Goal: Information Seeking & Learning: Learn about a topic

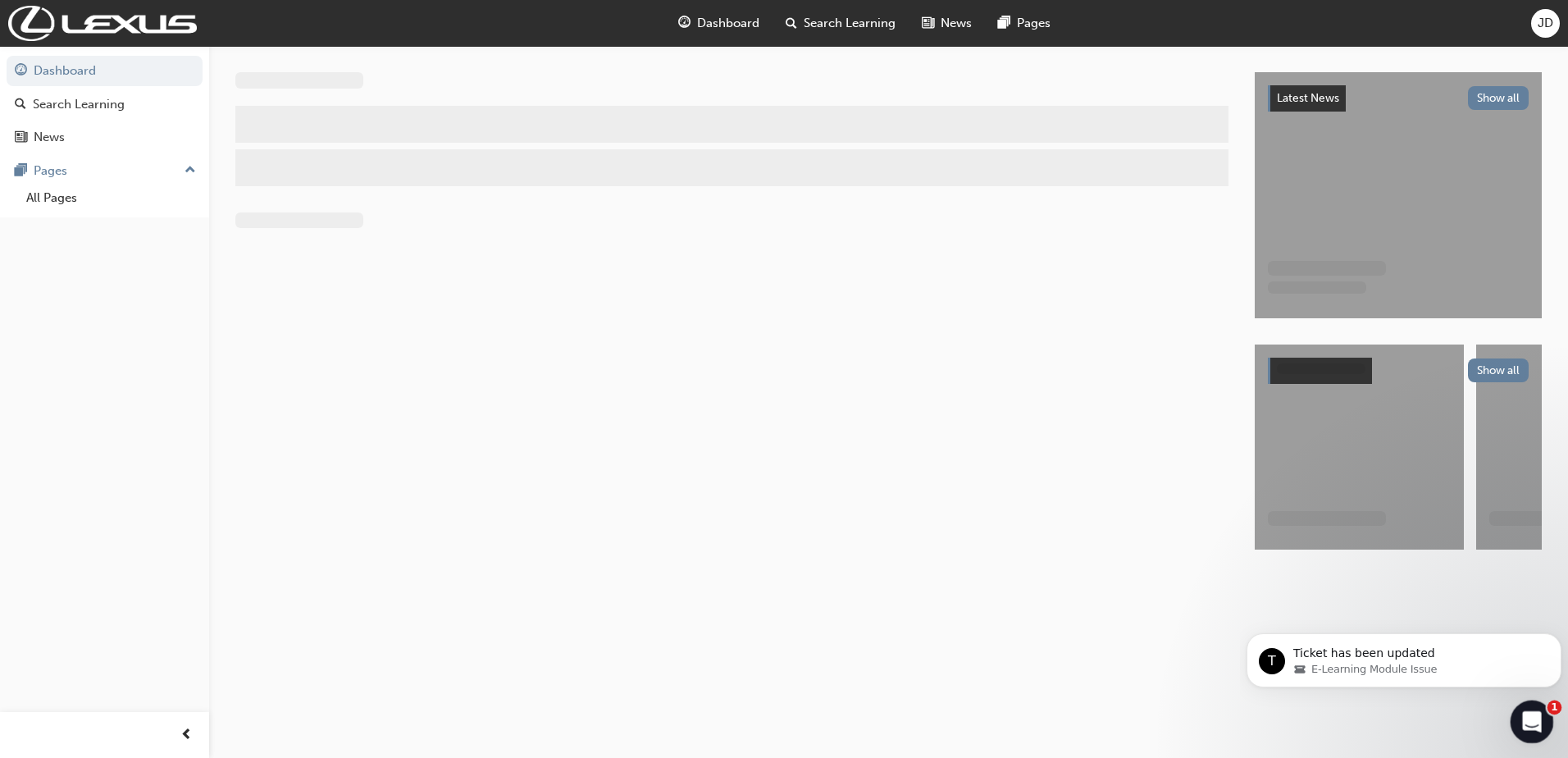
click at [1522, 701] on div "Open Intercom Messenger" at bounding box center [1530, 719] width 54 height 54
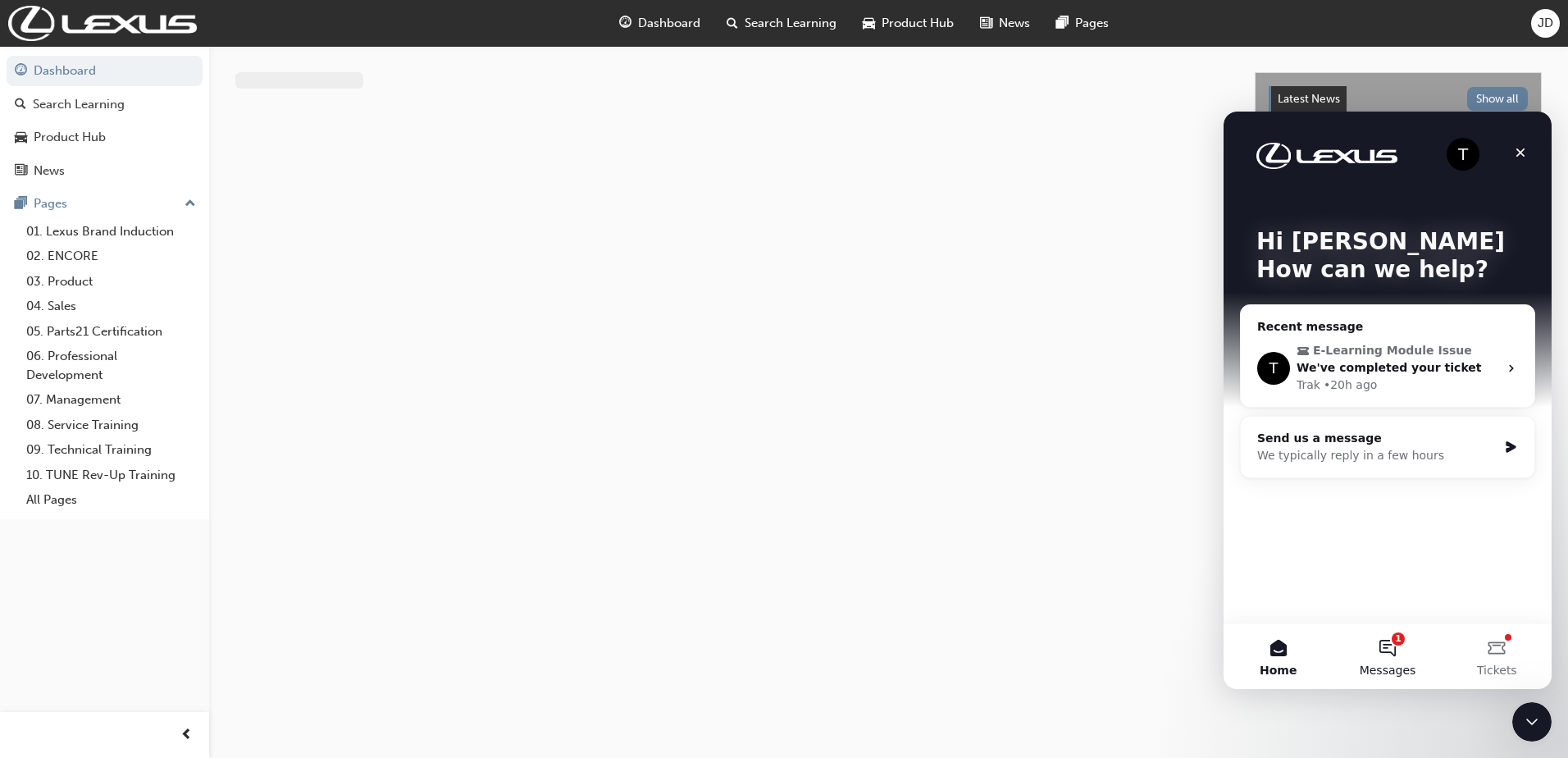
click at [1381, 655] on button "1 Messages" at bounding box center [1387, 656] width 109 height 66
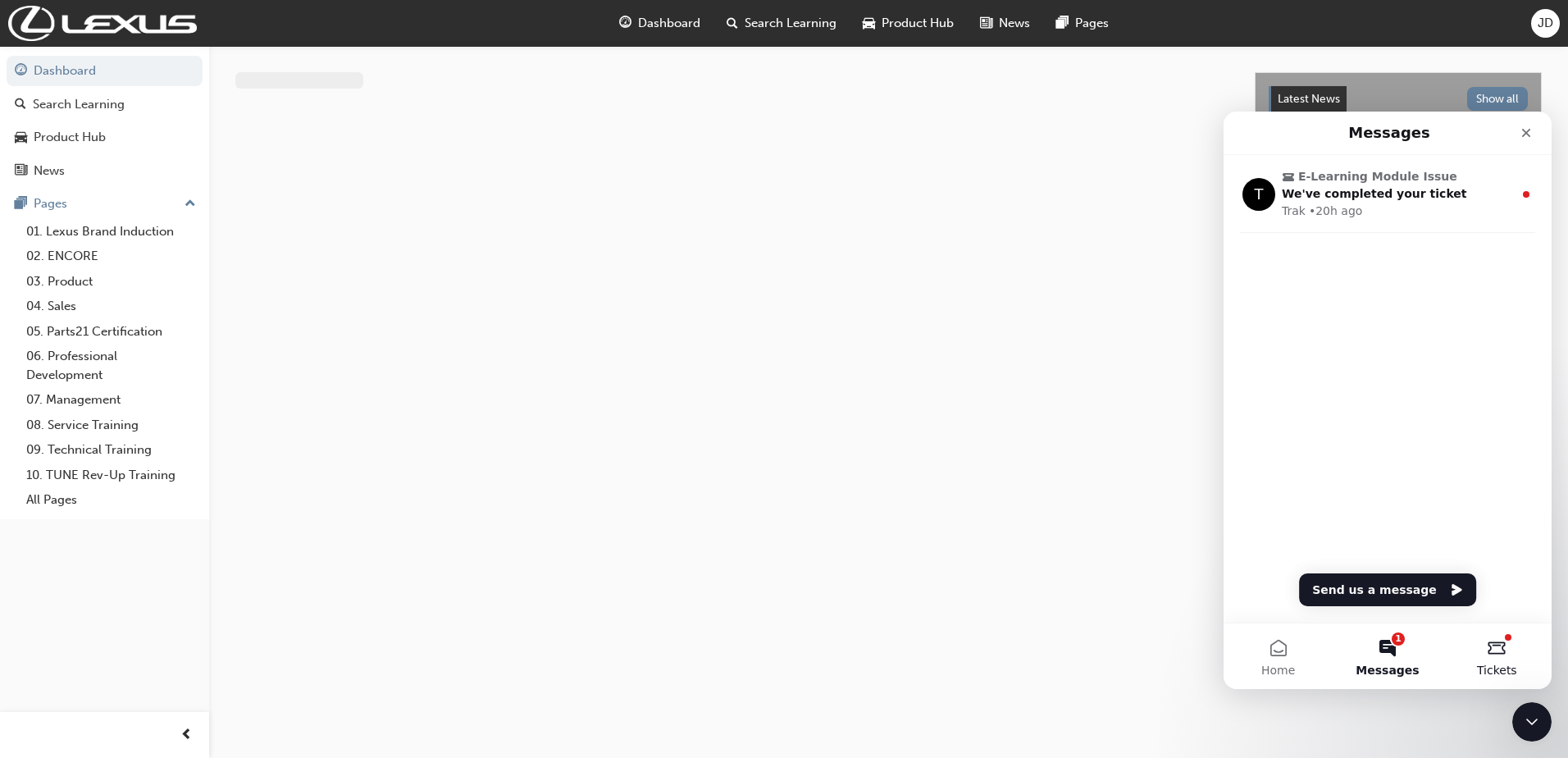
click at [1500, 642] on button "Tickets" at bounding box center [1497, 656] width 109 height 66
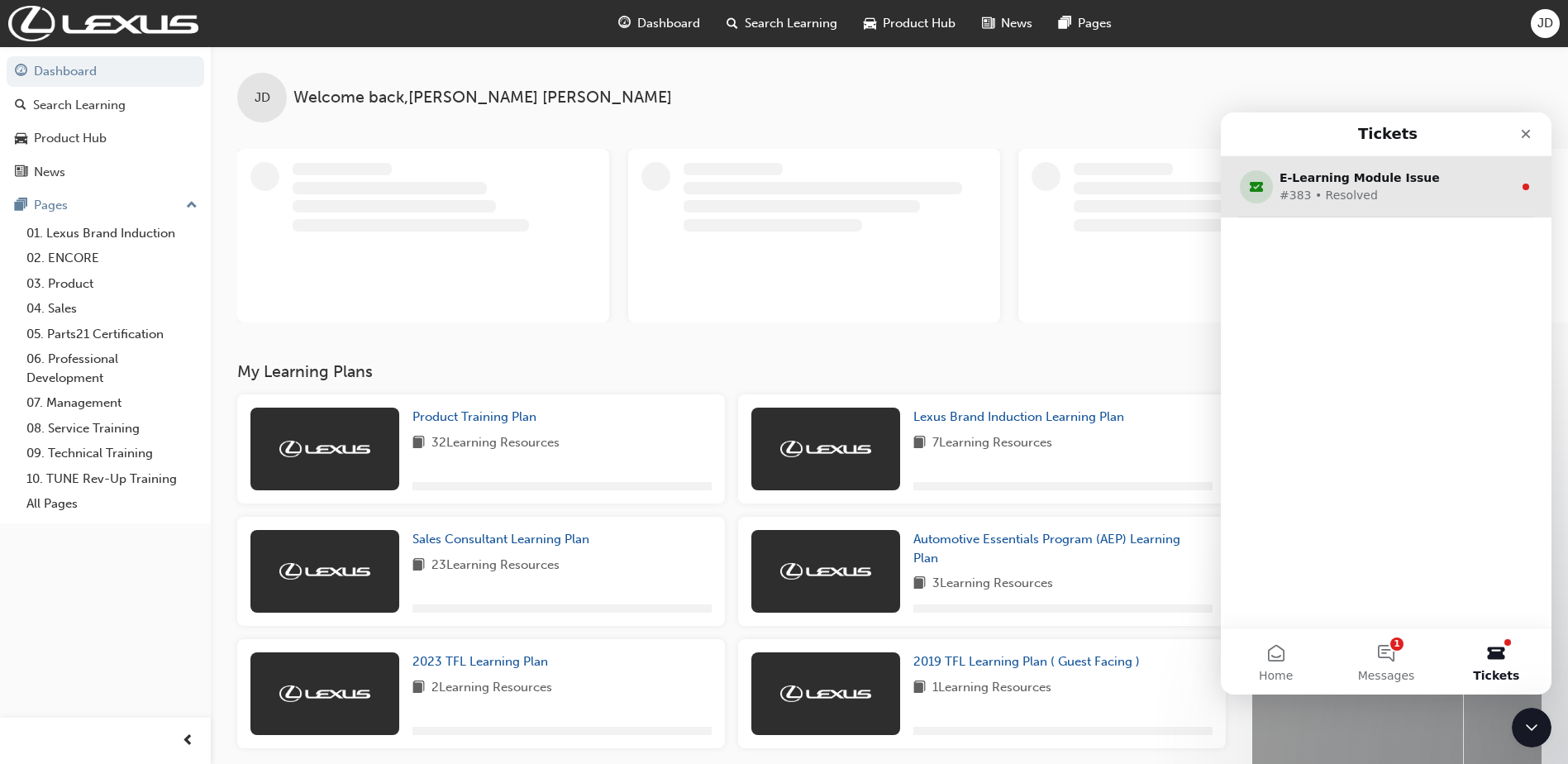
click at [1442, 197] on div "#383 • Resolved" at bounding box center [1383, 196] width 207 height 17
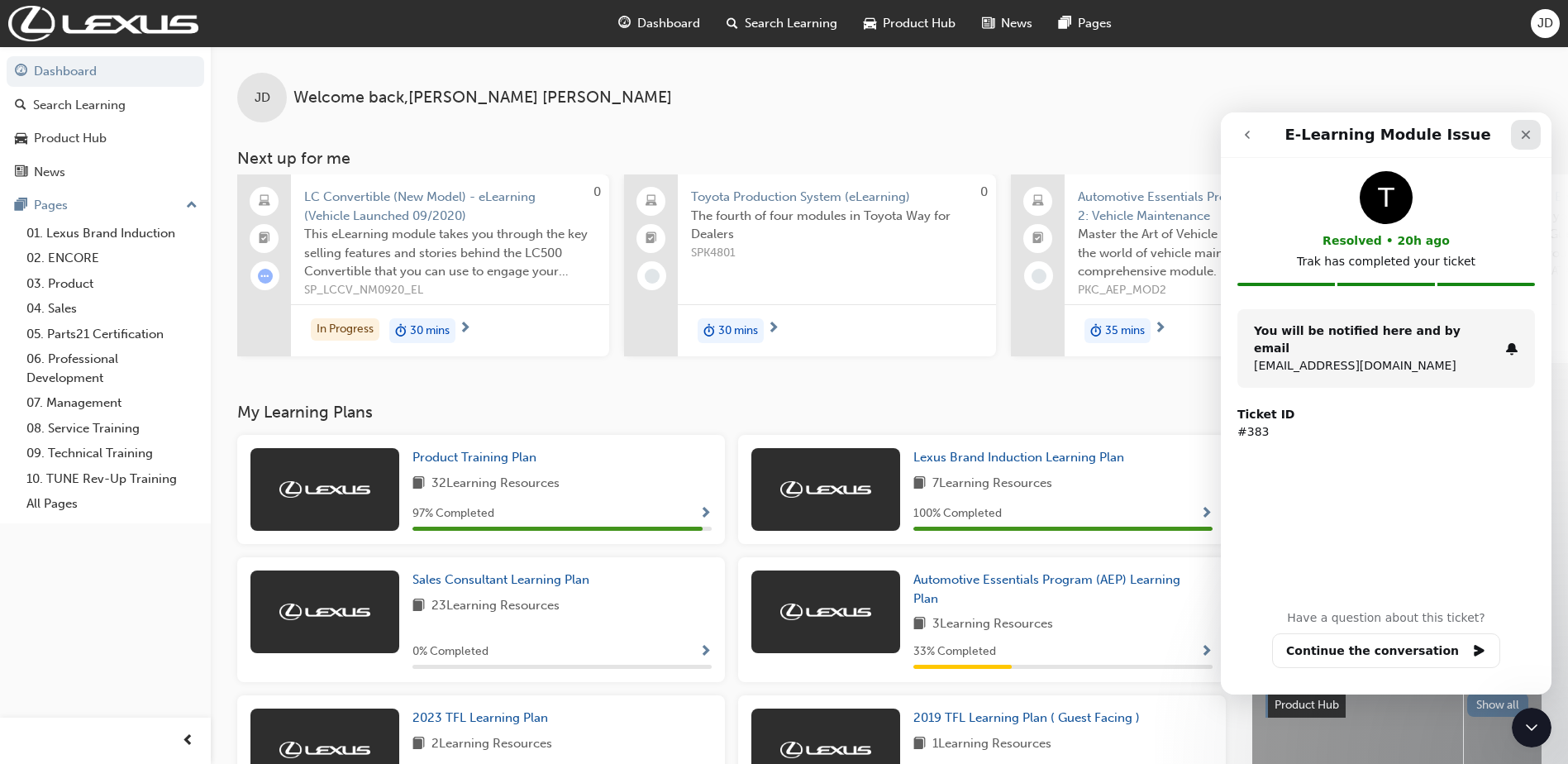
click at [1534, 133] on div "Close" at bounding box center [1525, 134] width 30 height 30
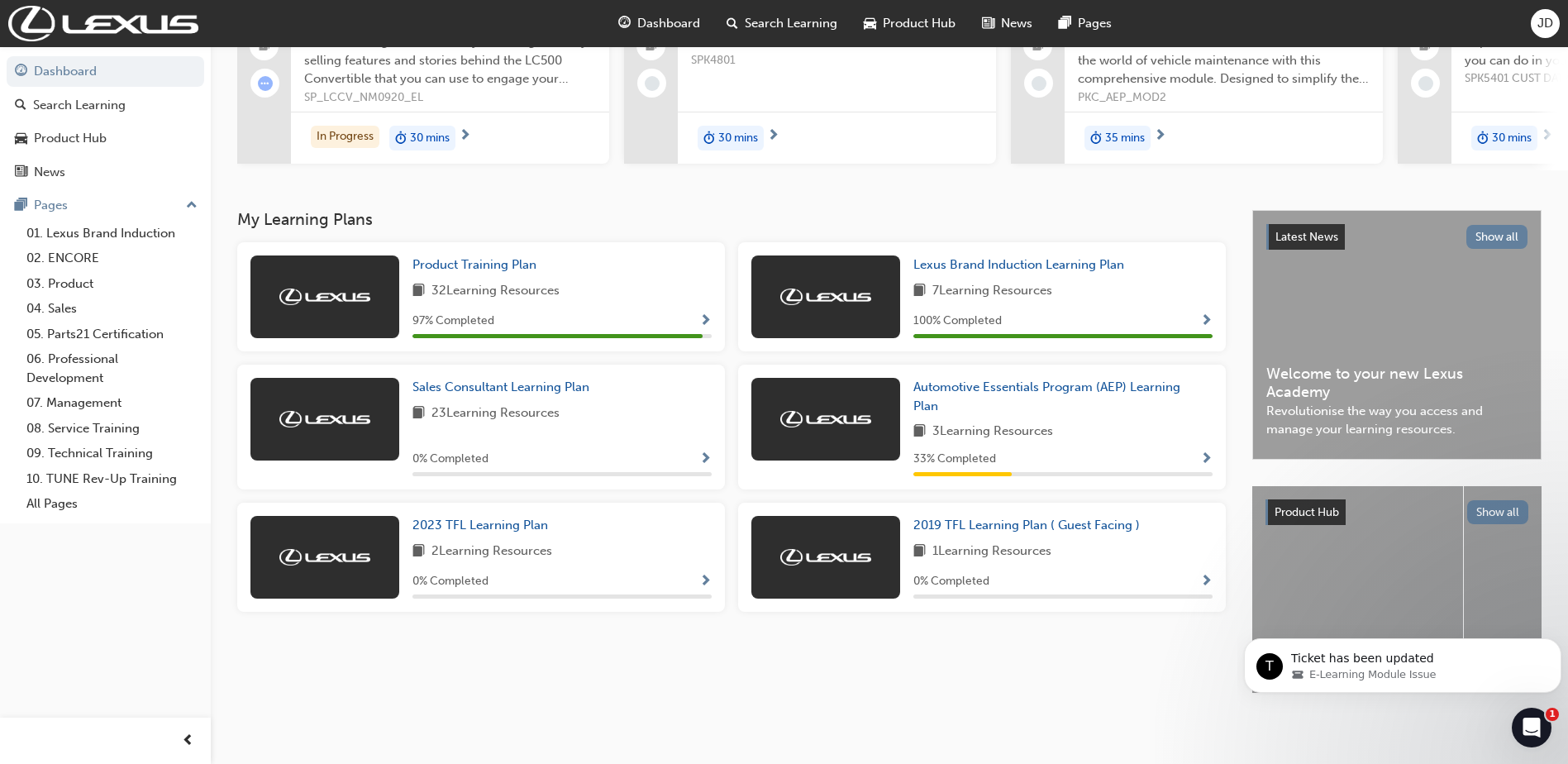
scroll to position [206, 0]
click at [1081, 369] on div "Automotive Essentials Program (AEP) Learning Plan 3 Learning Resources 33 % Com…" at bounding box center [981, 426] width 488 height 125
click at [1080, 379] on span "Automotive Essentials Program (AEP) Learning Plan" at bounding box center [1046, 396] width 267 height 34
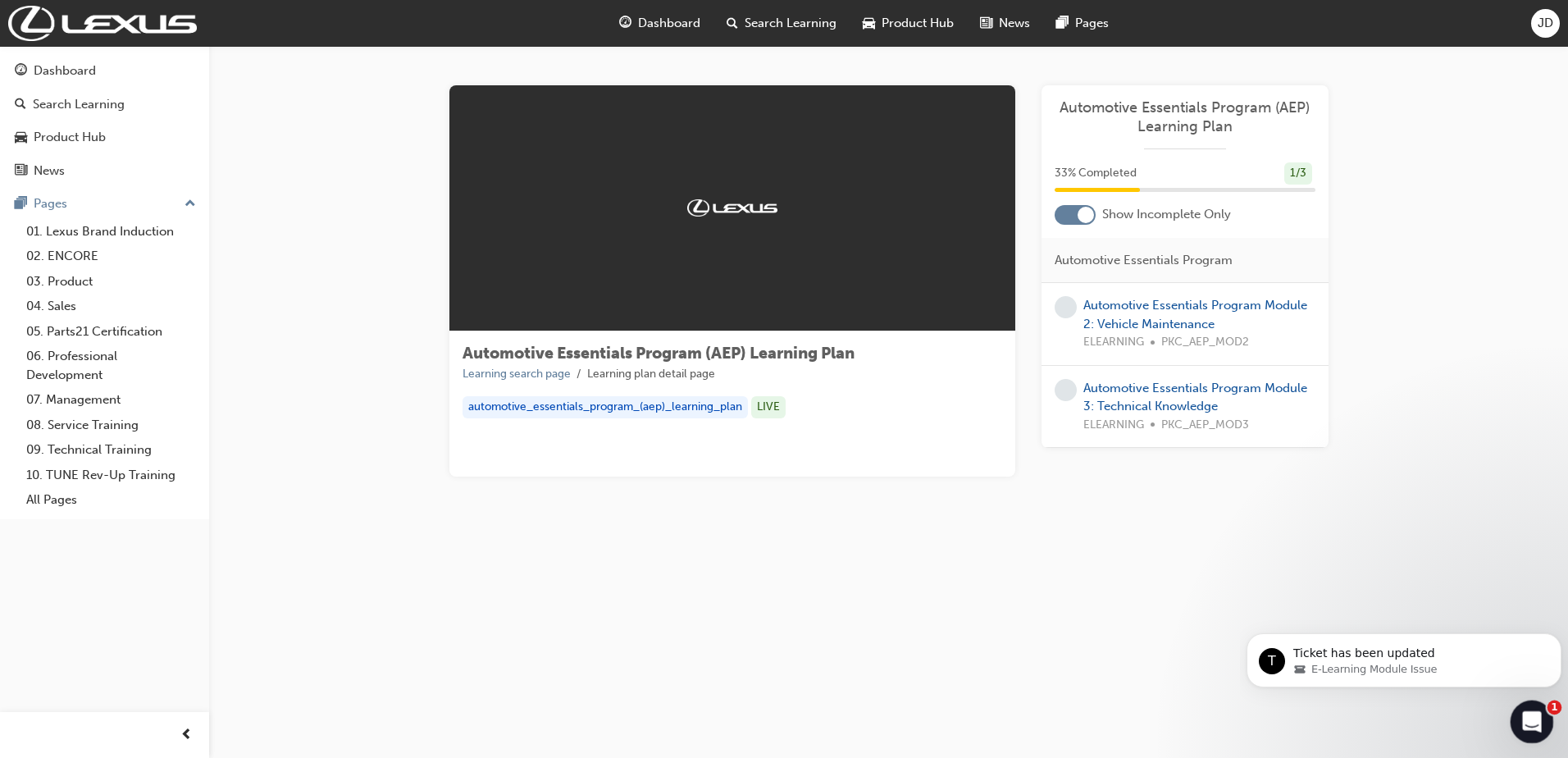
click at [1521, 721] on icon "Open Intercom Messenger" at bounding box center [1530, 719] width 27 height 27
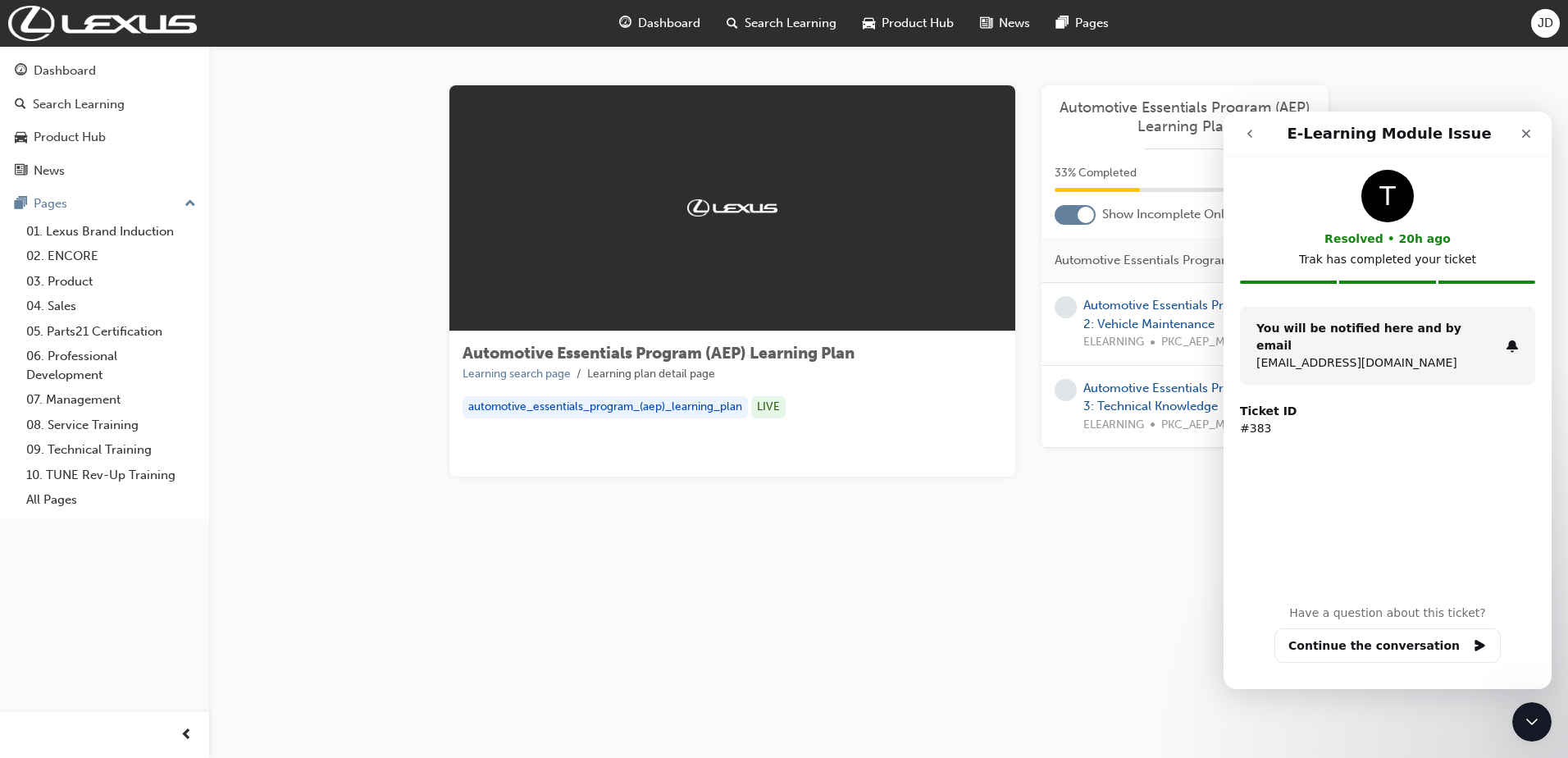
click at [1249, 124] on button "go back" at bounding box center [1250, 133] width 31 height 31
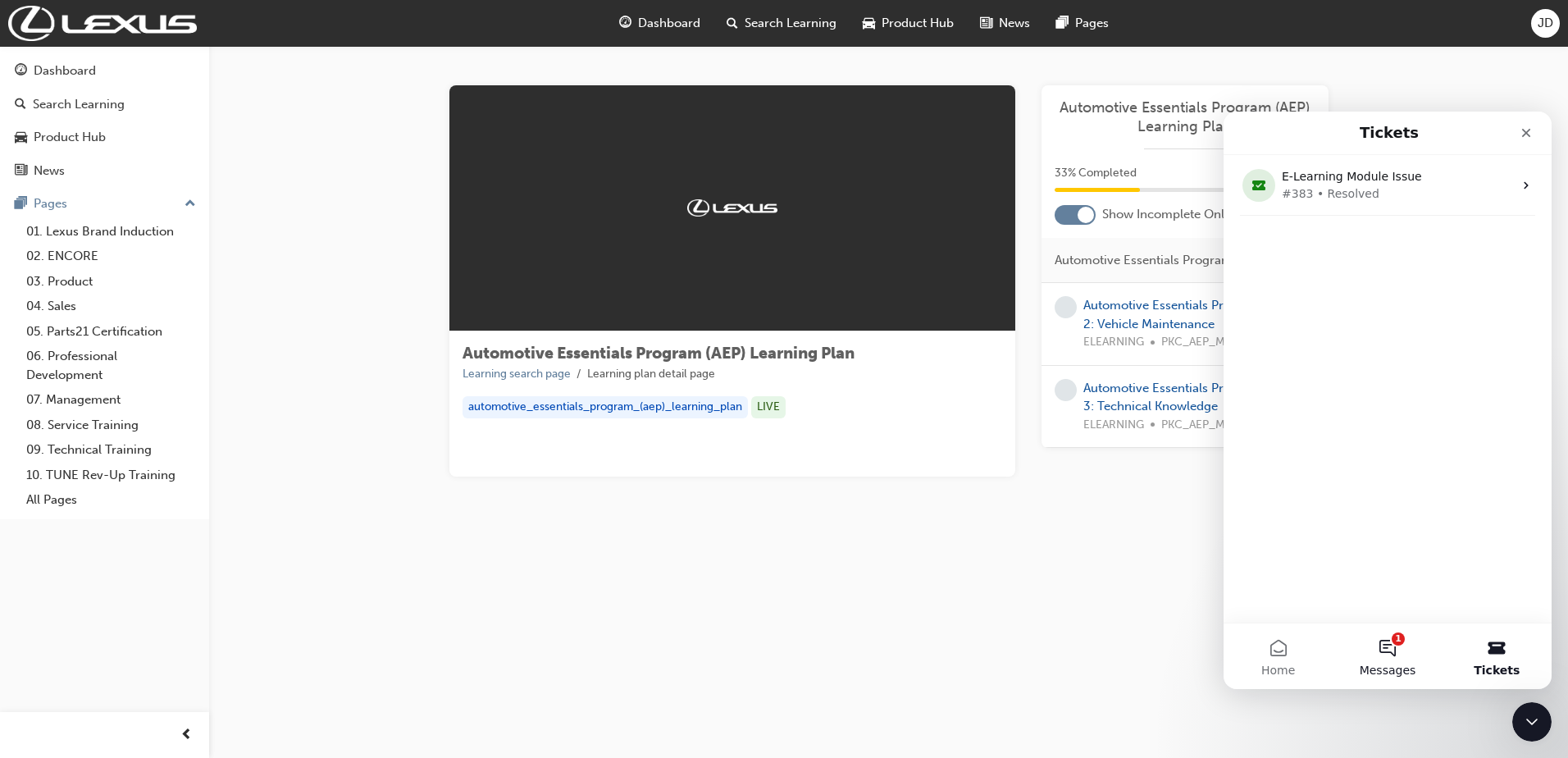
click at [1393, 647] on button "1 Messages" at bounding box center [1387, 656] width 109 height 66
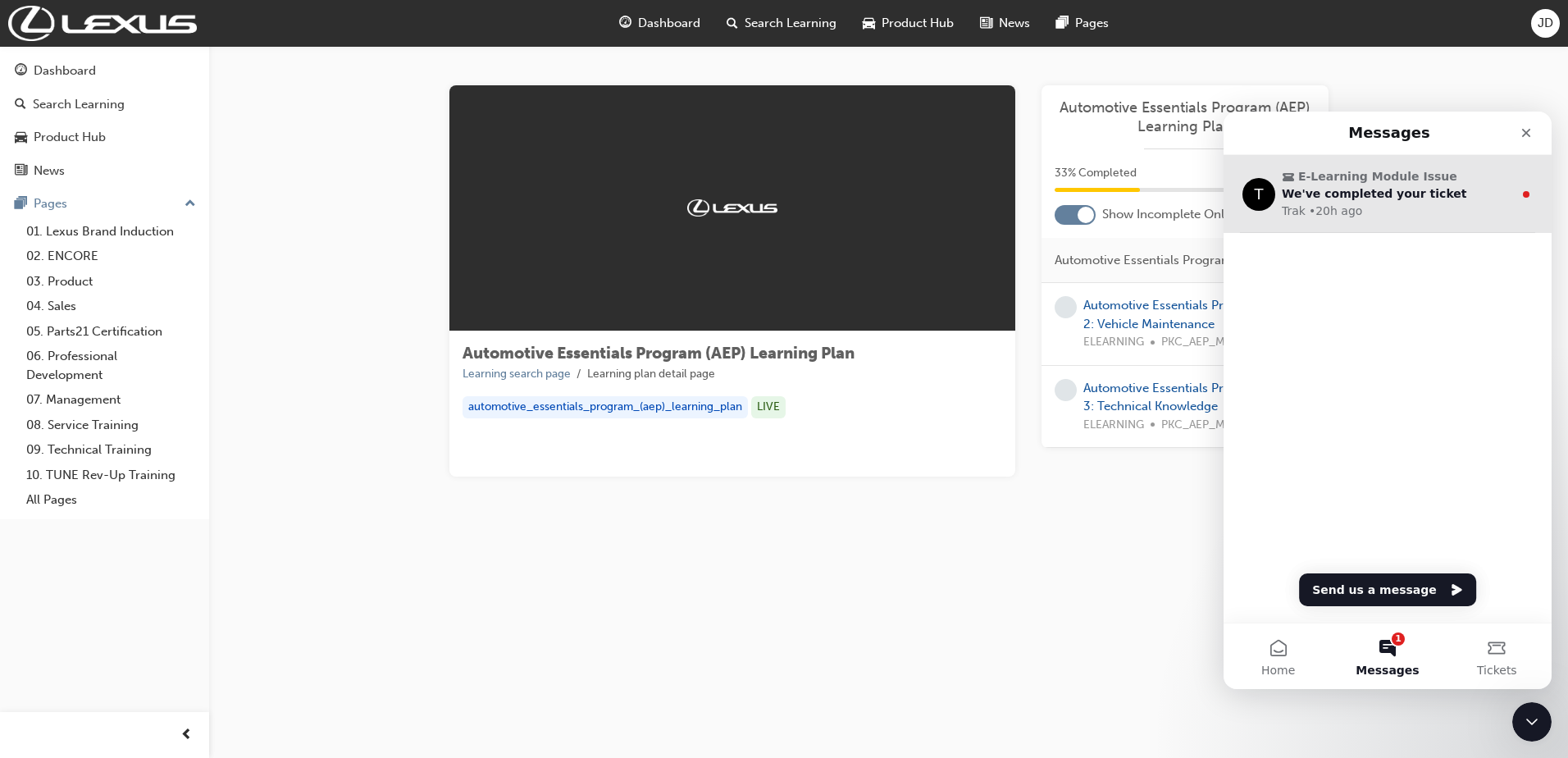
click at [1424, 214] on div "Trak • 20h ago" at bounding box center [1397, 211] width 231 height 17
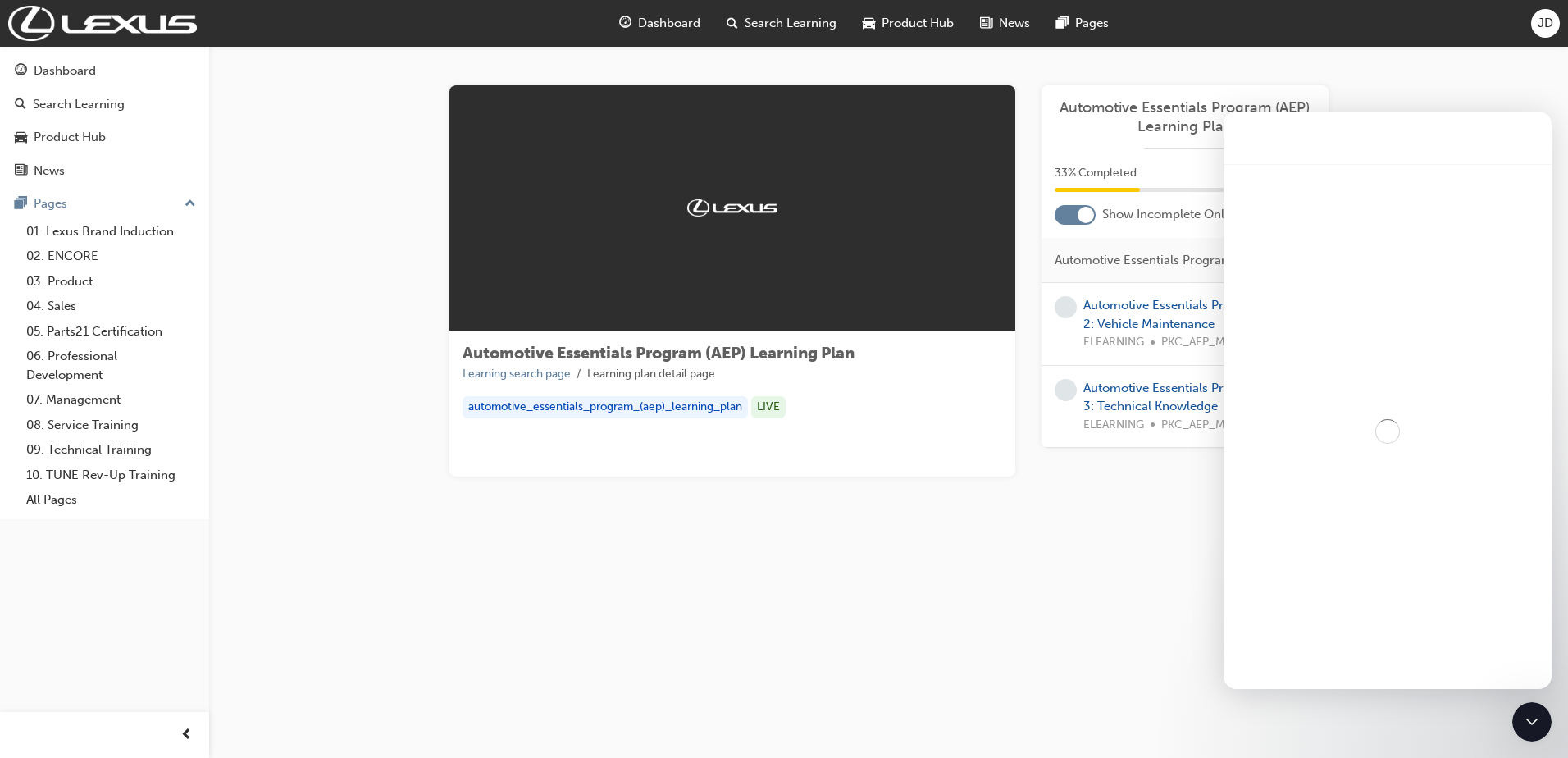
click at [1424, 214] on div "Intercom messenger" at bounding box center [1387, 430] width 328 height 534
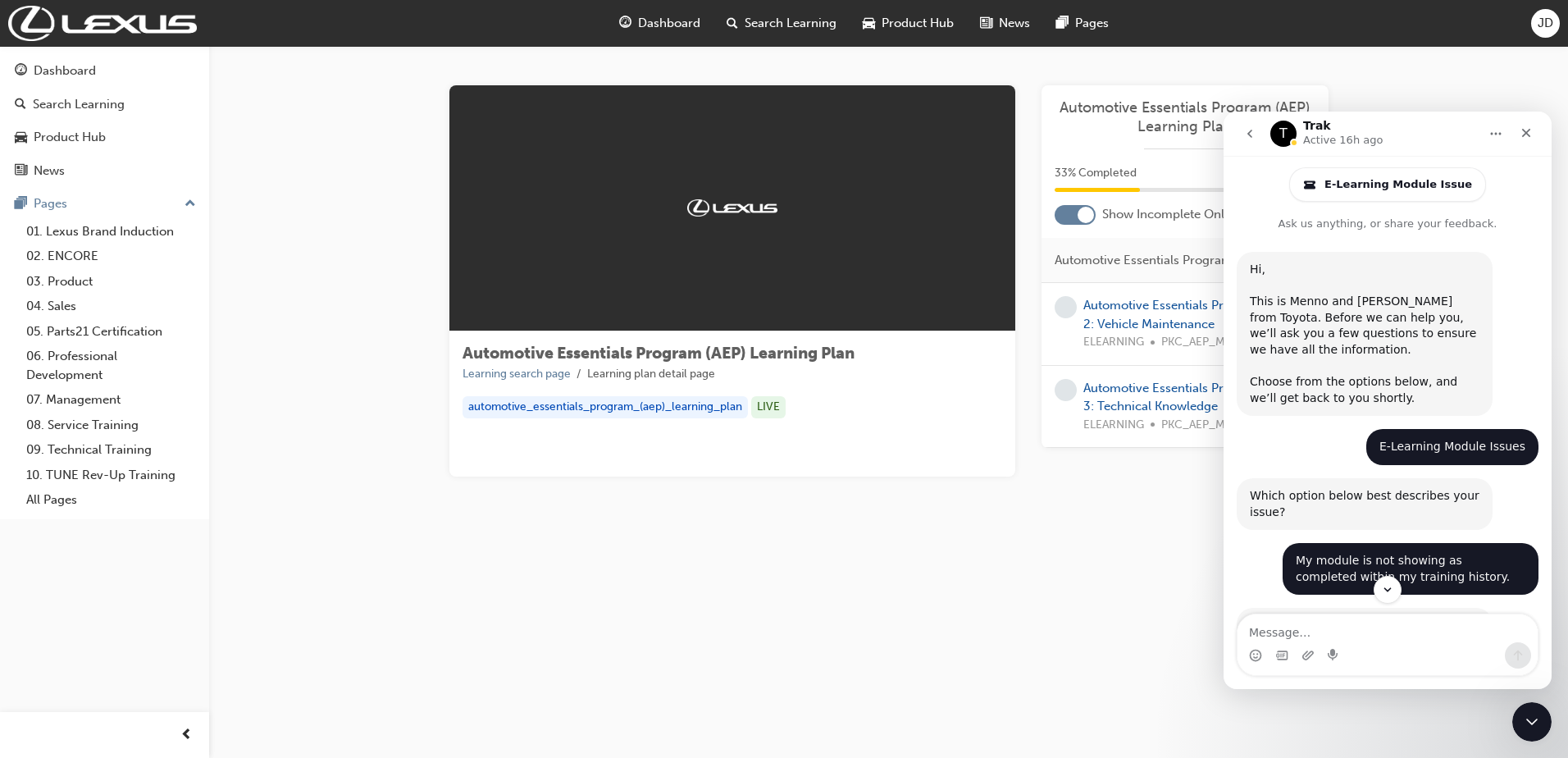
click at [1043, 564] on div "Automotive Essentials Program (AEP) Learning Plan Learning search page Learning…" at bounding box center [784, 379] width 1568 height 758
click at [1527, 131] on icon "Close" at bounding box center [1527, 133] width 9 height 9
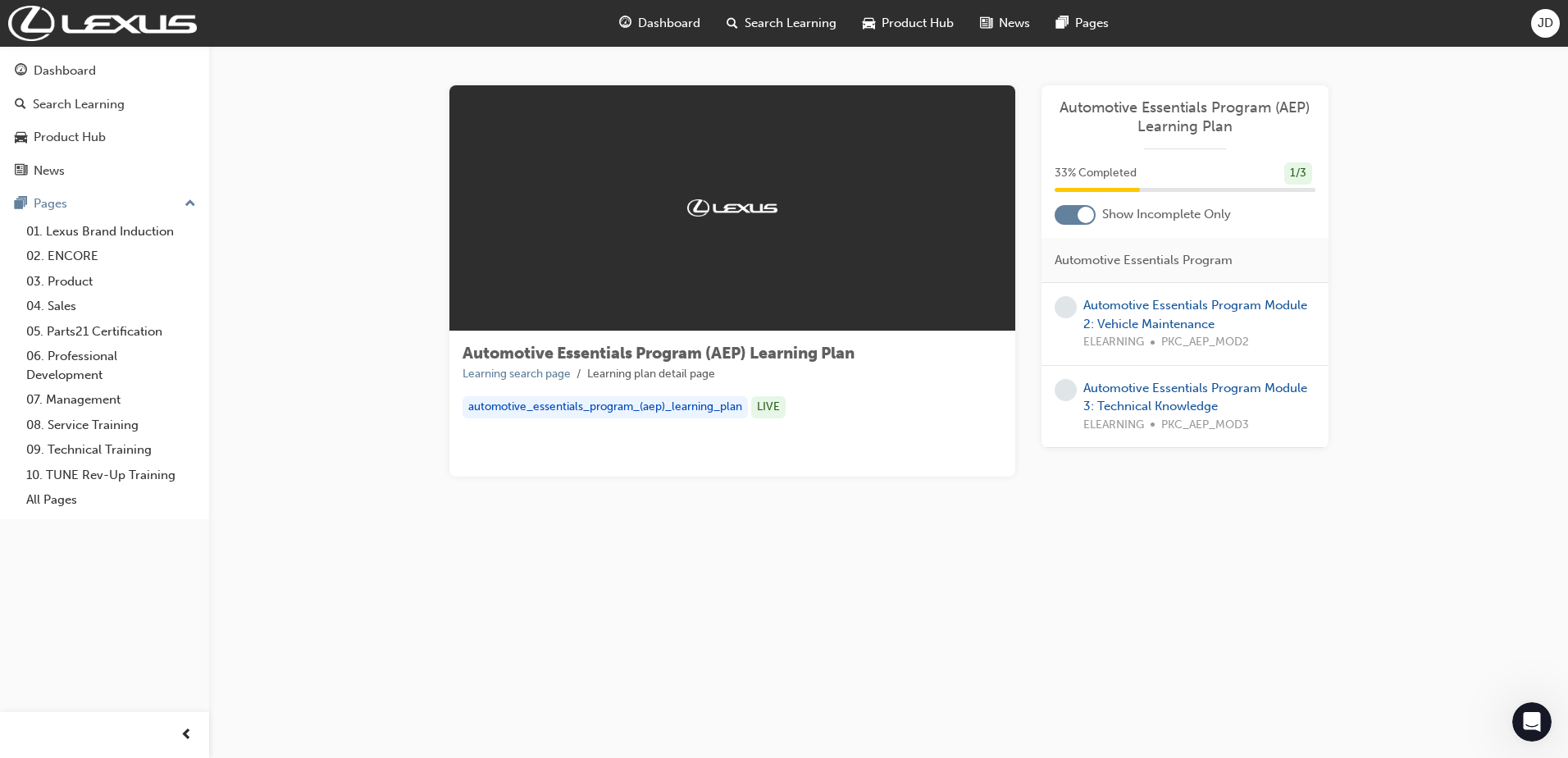
click at [710, 199] on img at bounding box center [732, 207] width 90 height 16
click at [1203, 316] on link "Automotive Essentials Program Module 2: Vehicle Maintenance" at bounding box center [1195, 315] width 224 height 34
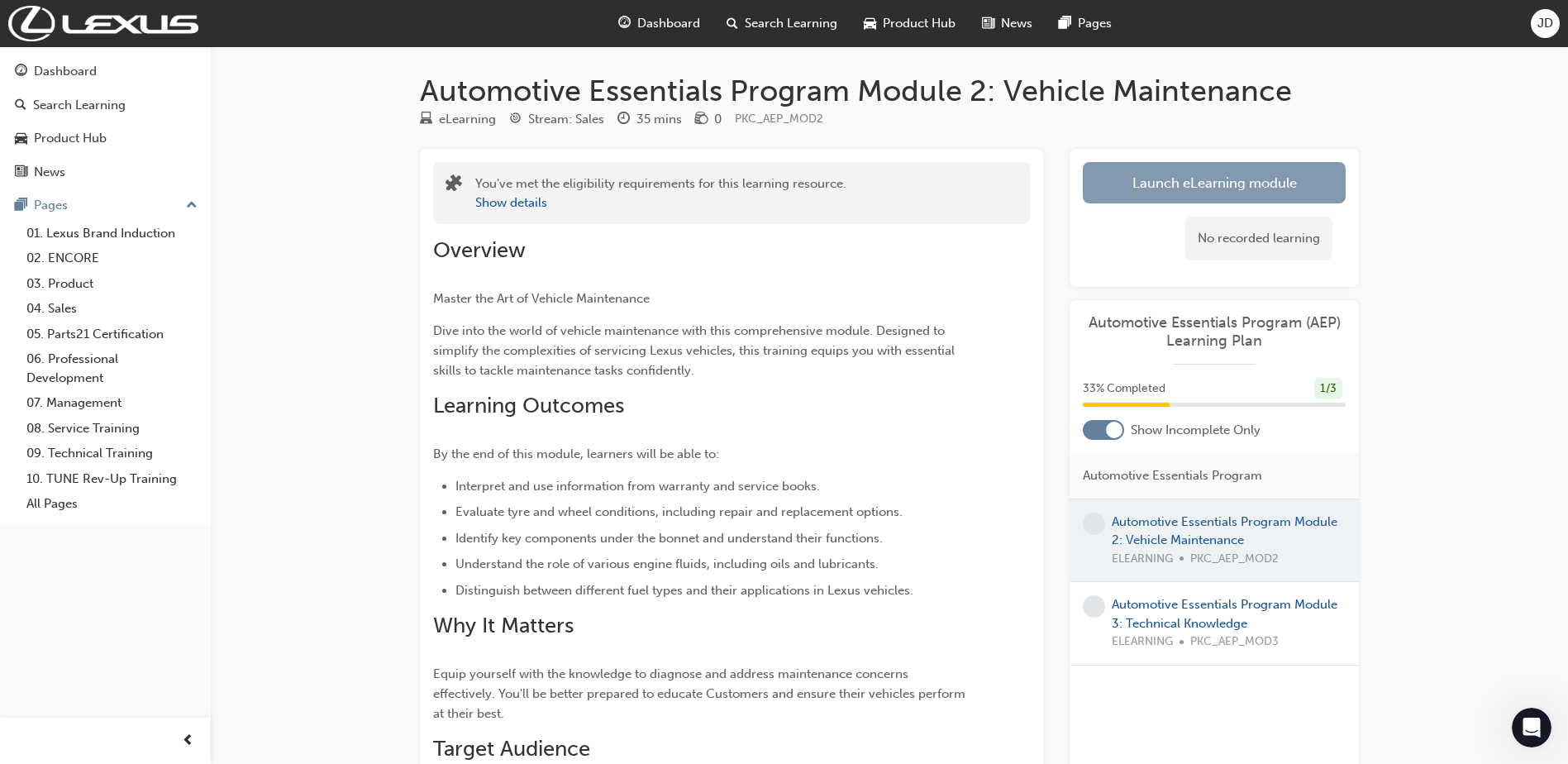
click at [1207, 185] on link "Launch eLearning module" at bounding box center [1214, 182] width 263 height 42
